Goal: Information Seeking & Learning: Learn about a topic

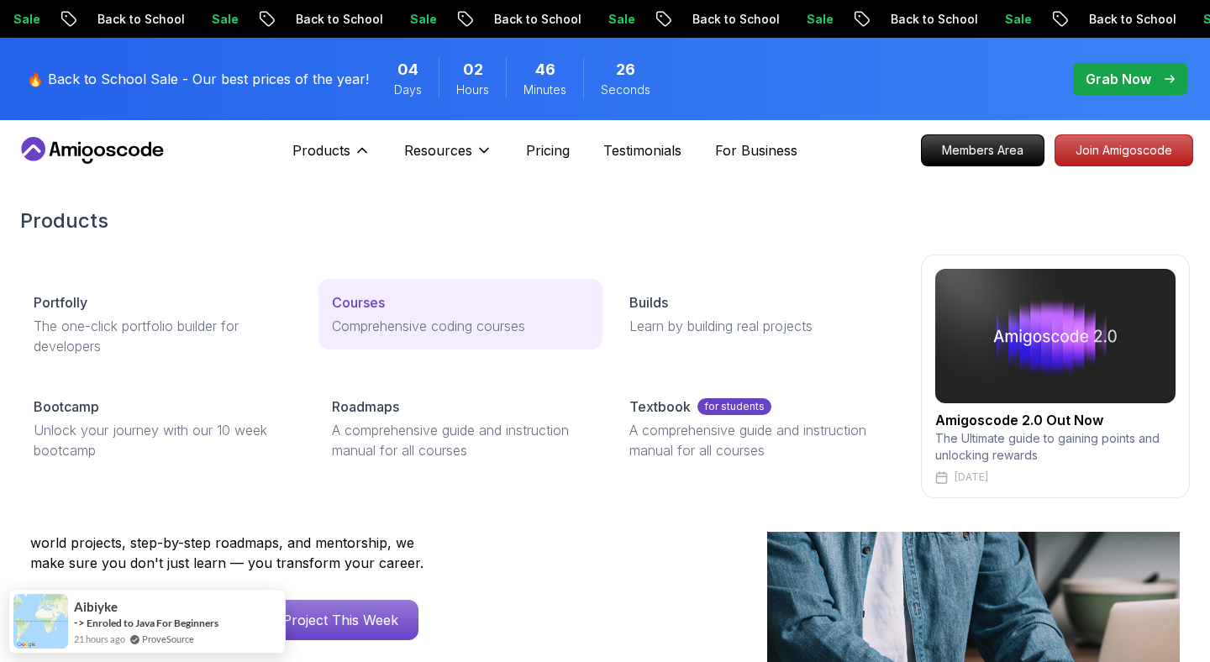
click at [421, 339] on link "Courses Comprehensive coding courses" at bounding box center [461, 314] width 285 height 71
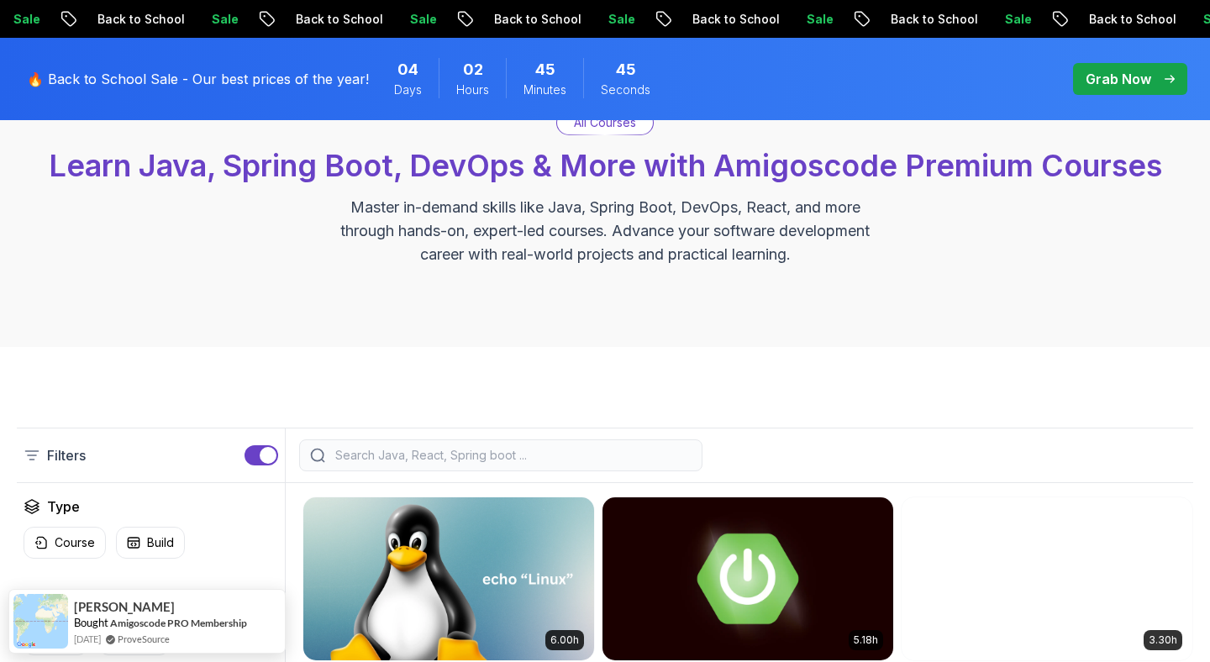
scroll to position [282, 0]
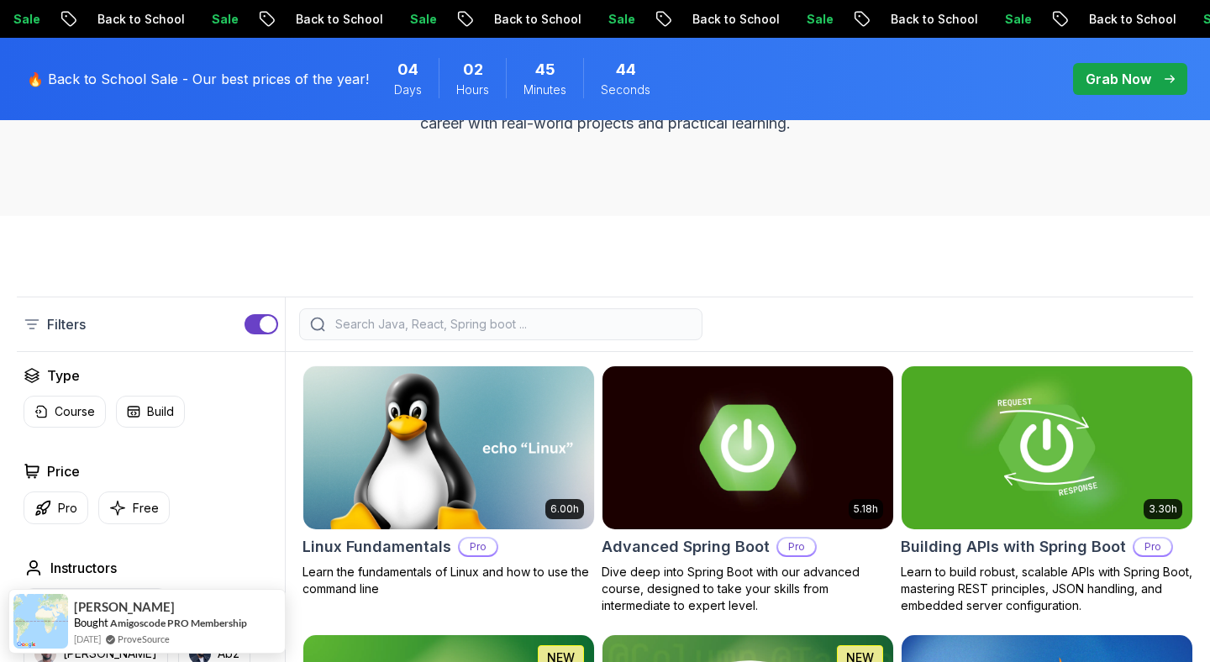
click at [408, 324] on input "search" at bounding box center [512, 324] width 360 height 17
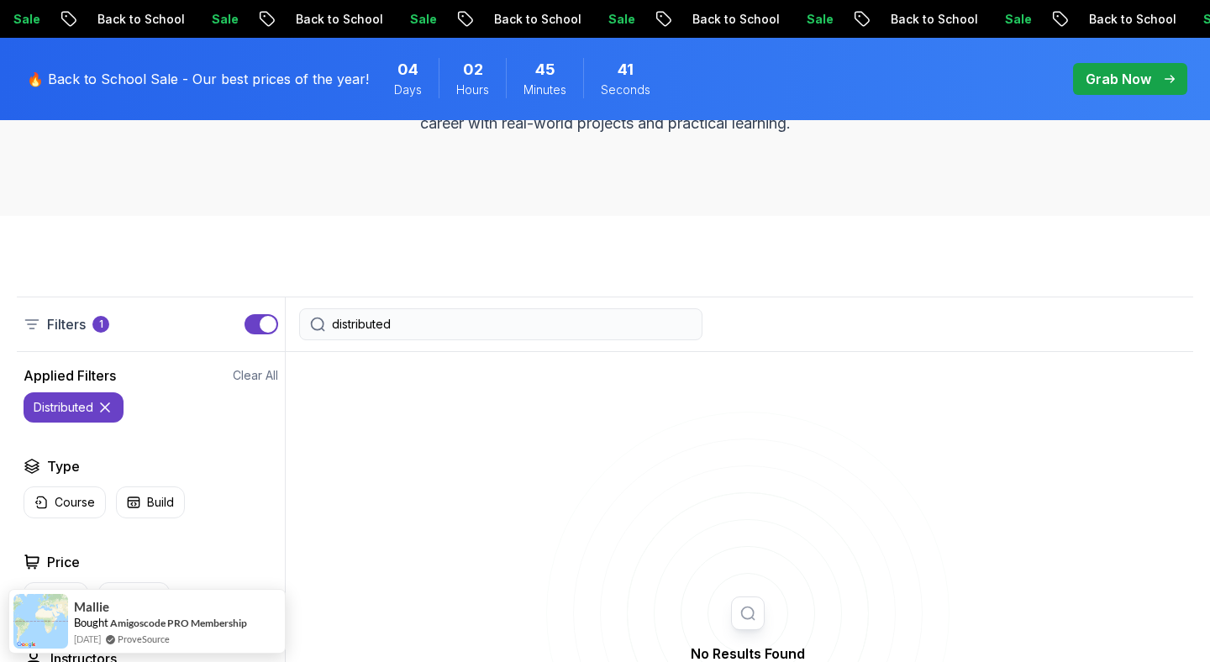
type input "distributed"
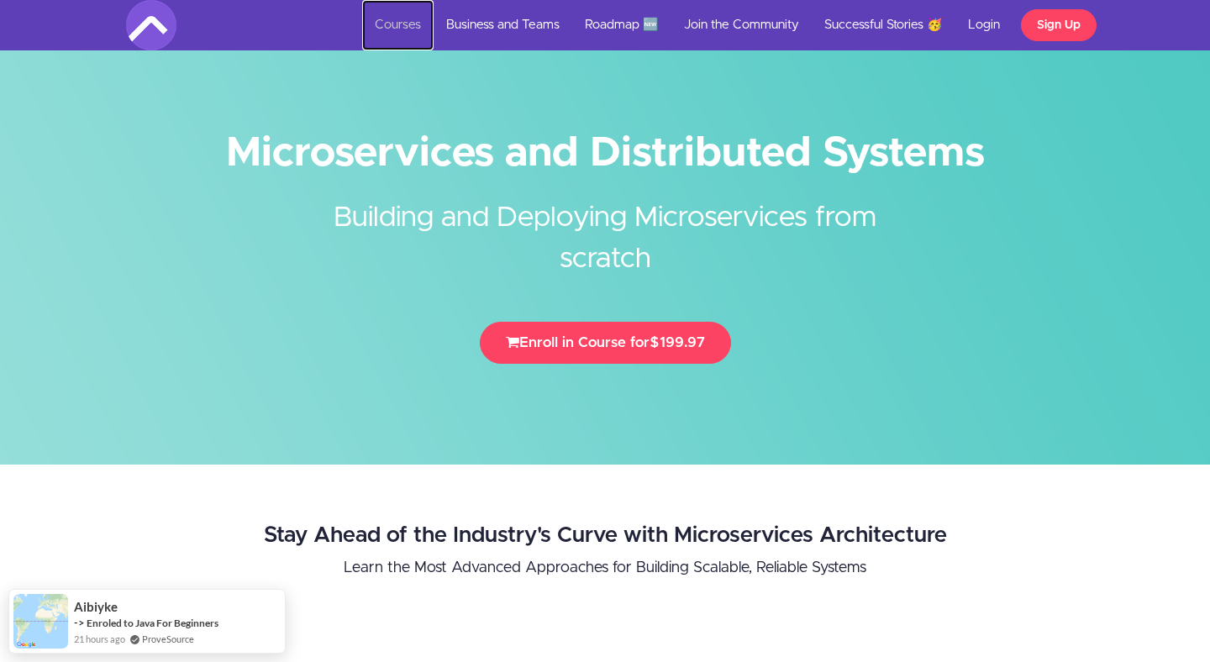
click at [420, 26] on link "Courses" at bounding box center [397, 25] width 71 height 50
click at [735, 142] on h1 "Microservices and Distributed Systems" at bounding box center [605, 153] width 958 height 38
copy h1 "Distributed"
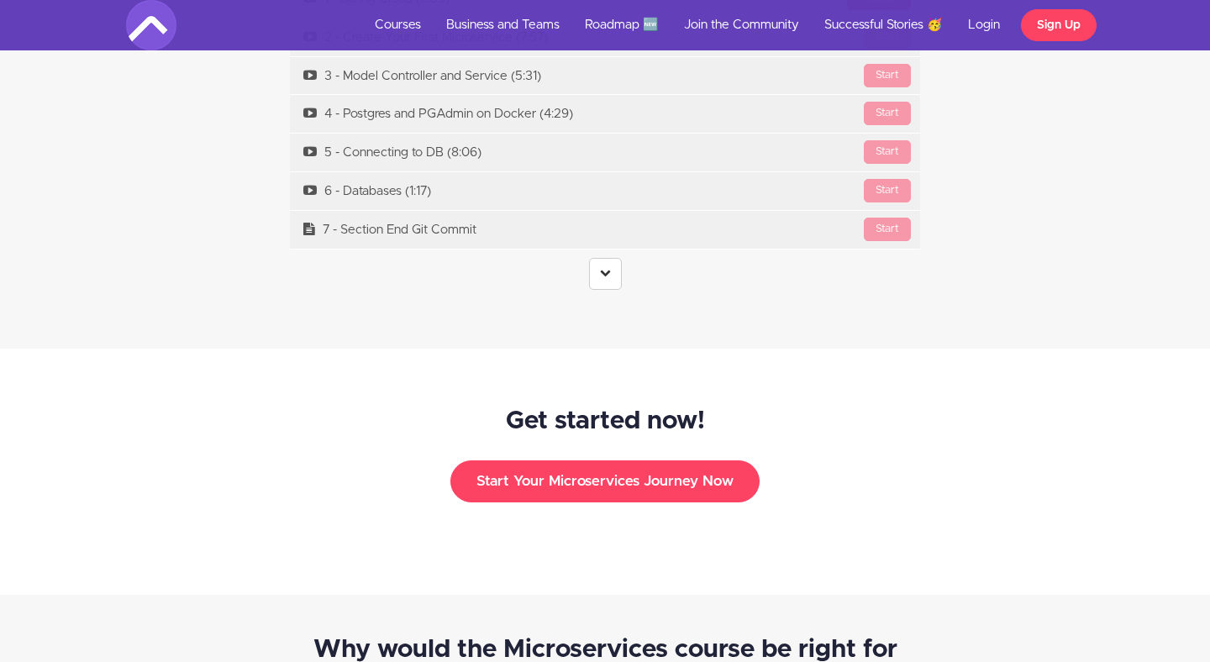
scroll to position [4954, 0]
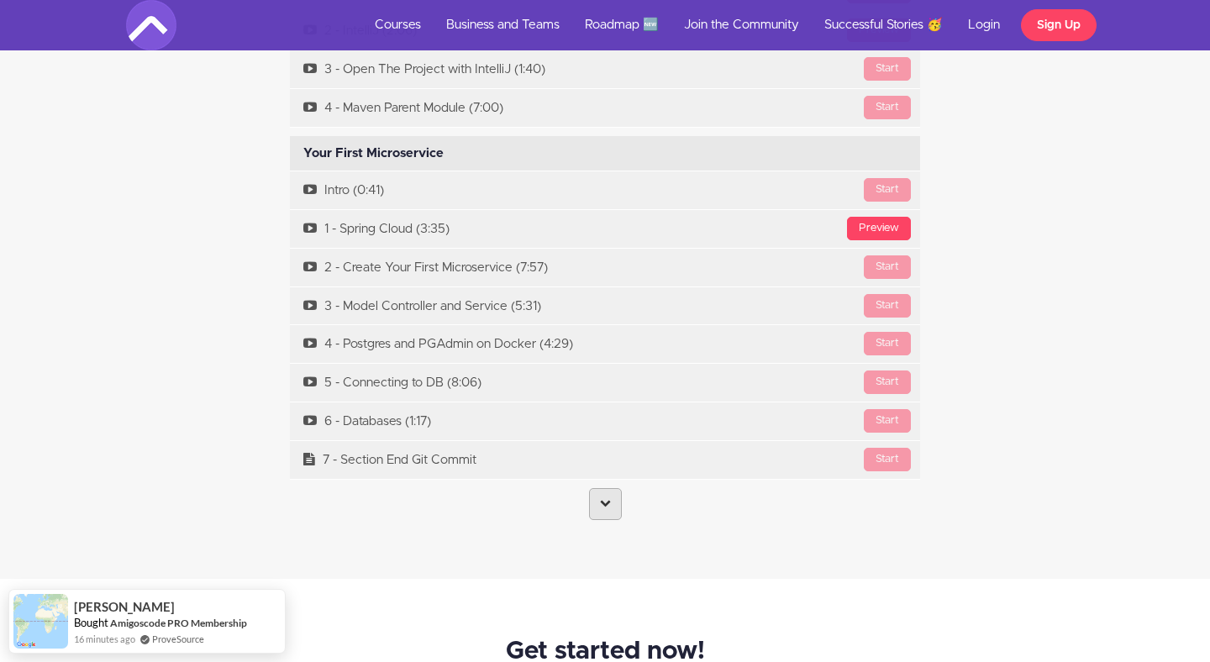
click at [598, 488] on link at bounding box center [605, 504] width 33 height 32
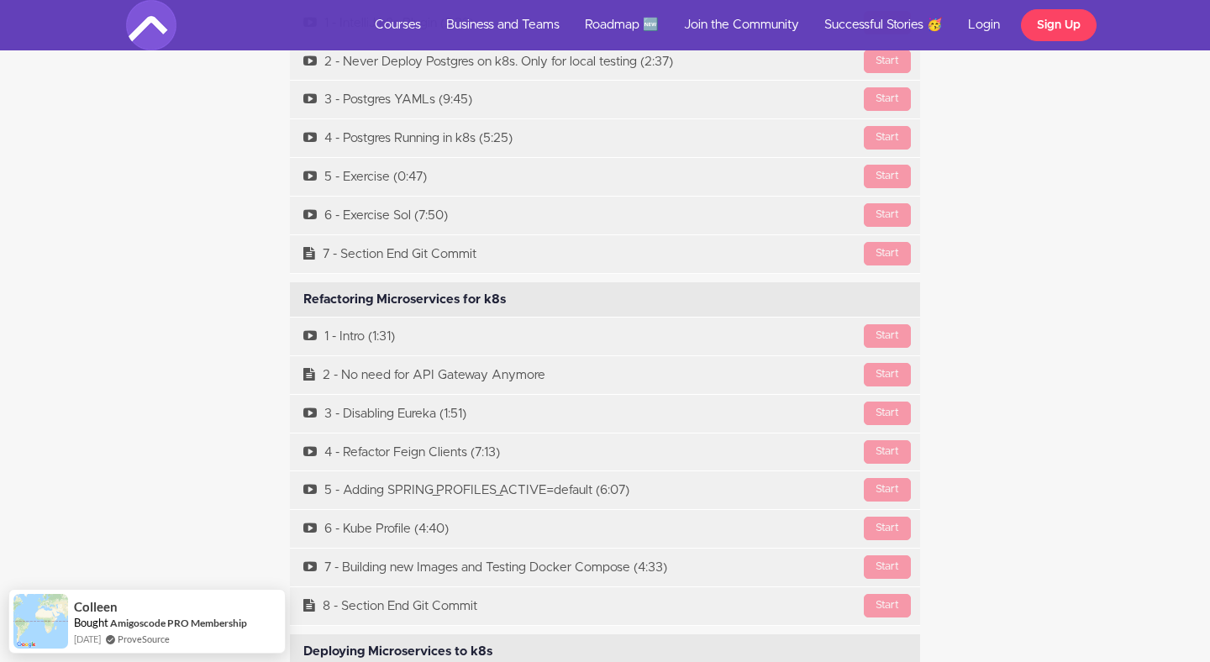
scroll to position [13030, 0]
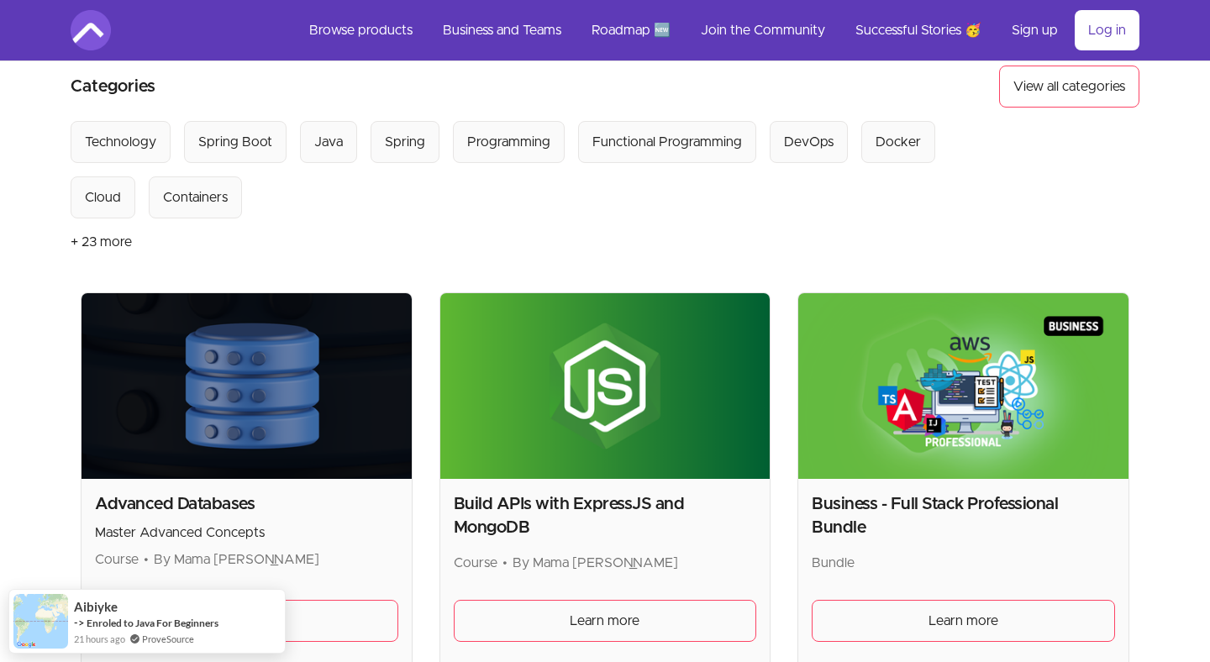
scroll to position [12, 0]
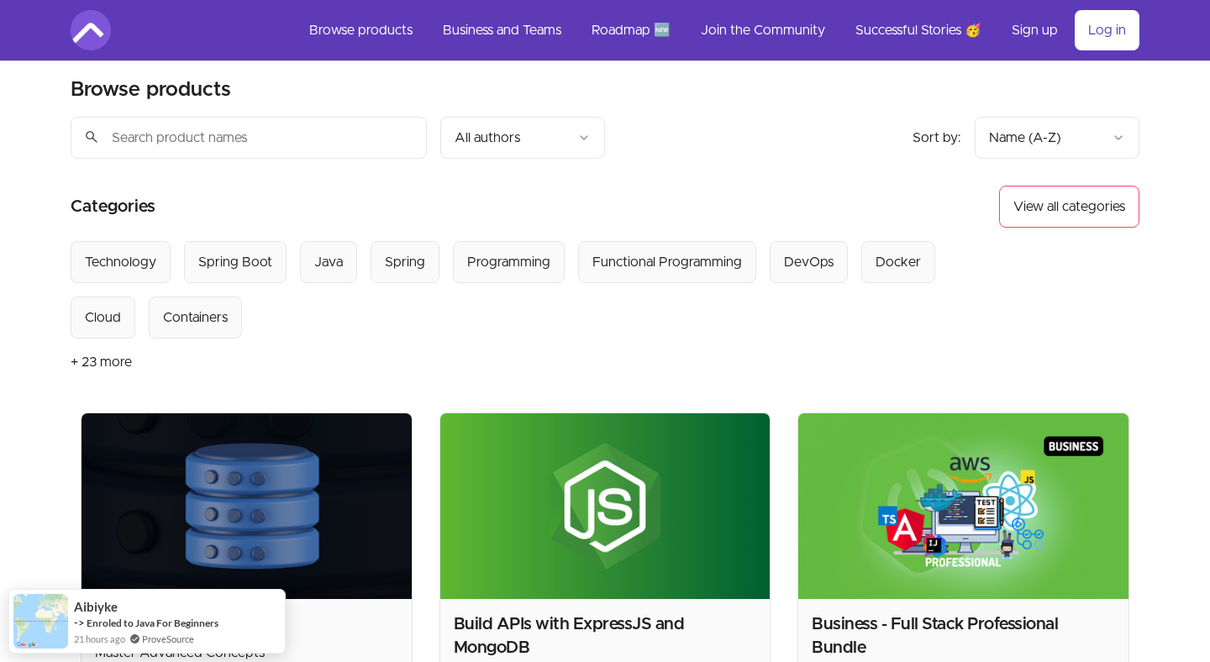
click at [295, 131] on input "search" at bounding box center [249, 138] width 356 height 42
paste input "Distributed"
type input "Distributed"
